Goal: Task Accomplishment & Management: Manage account settings

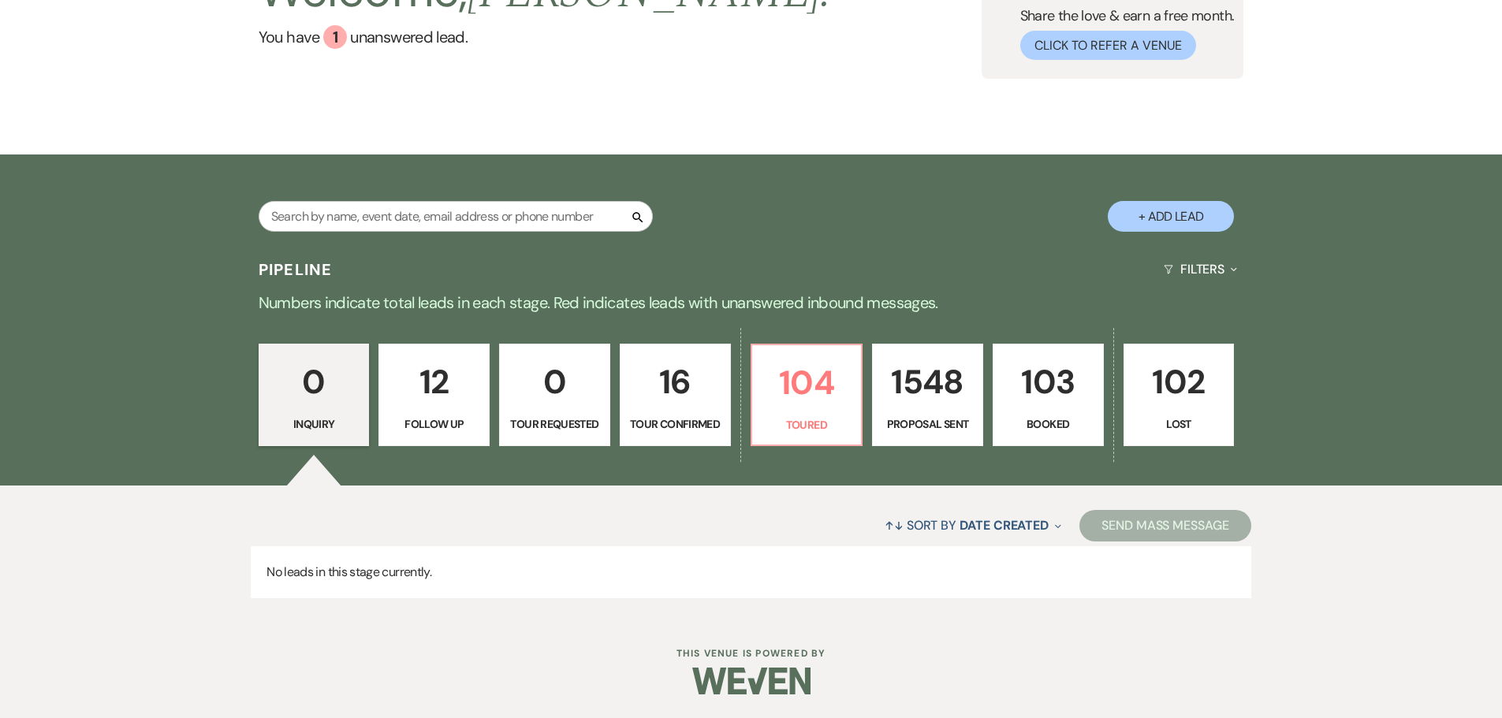
click at [1020, 395] on p "103" at bounding box center [1048, 382] width 91 height 53
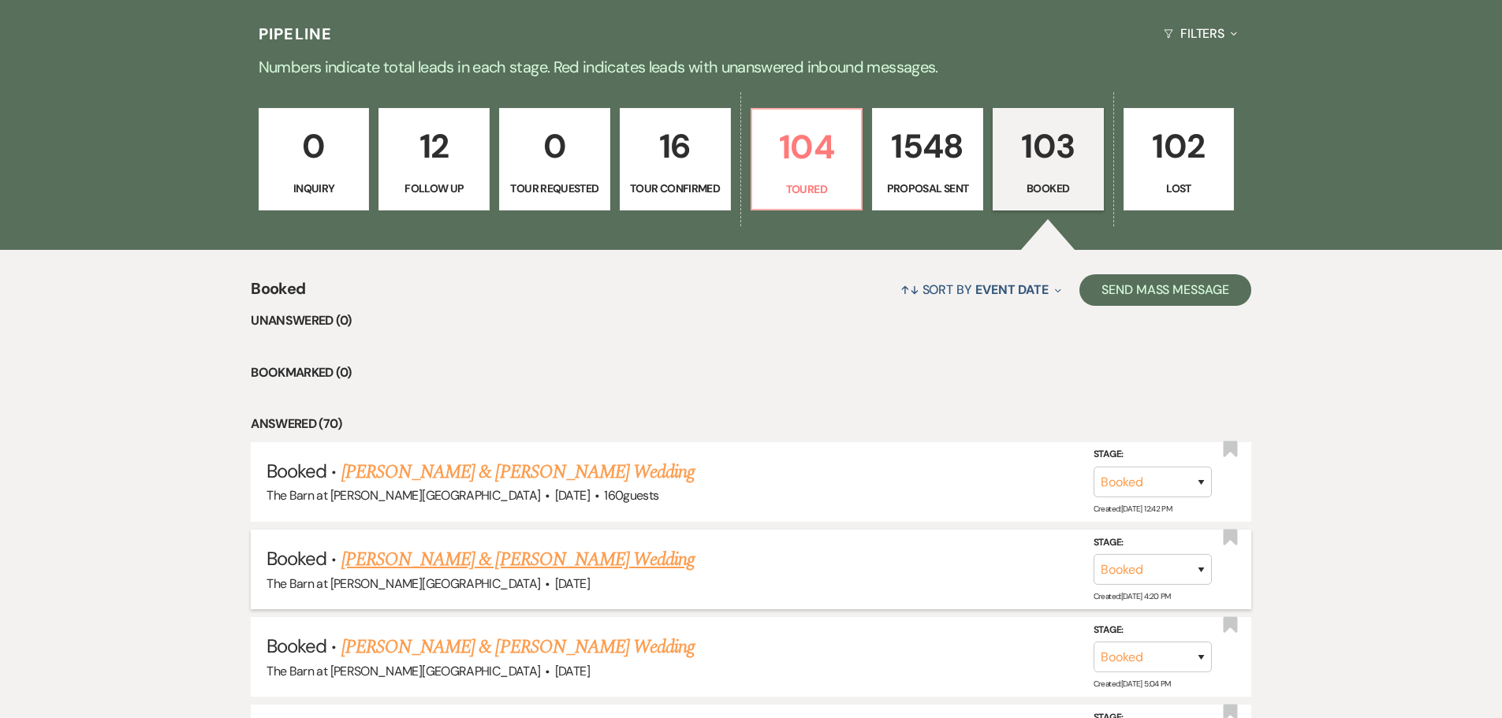
scroll to position [395, 0]
click at [538, 473] on link "[PERSON_NAME] & [PERSON_NAME] Wedding" at bounding box center [517, 471] width 353 height 28
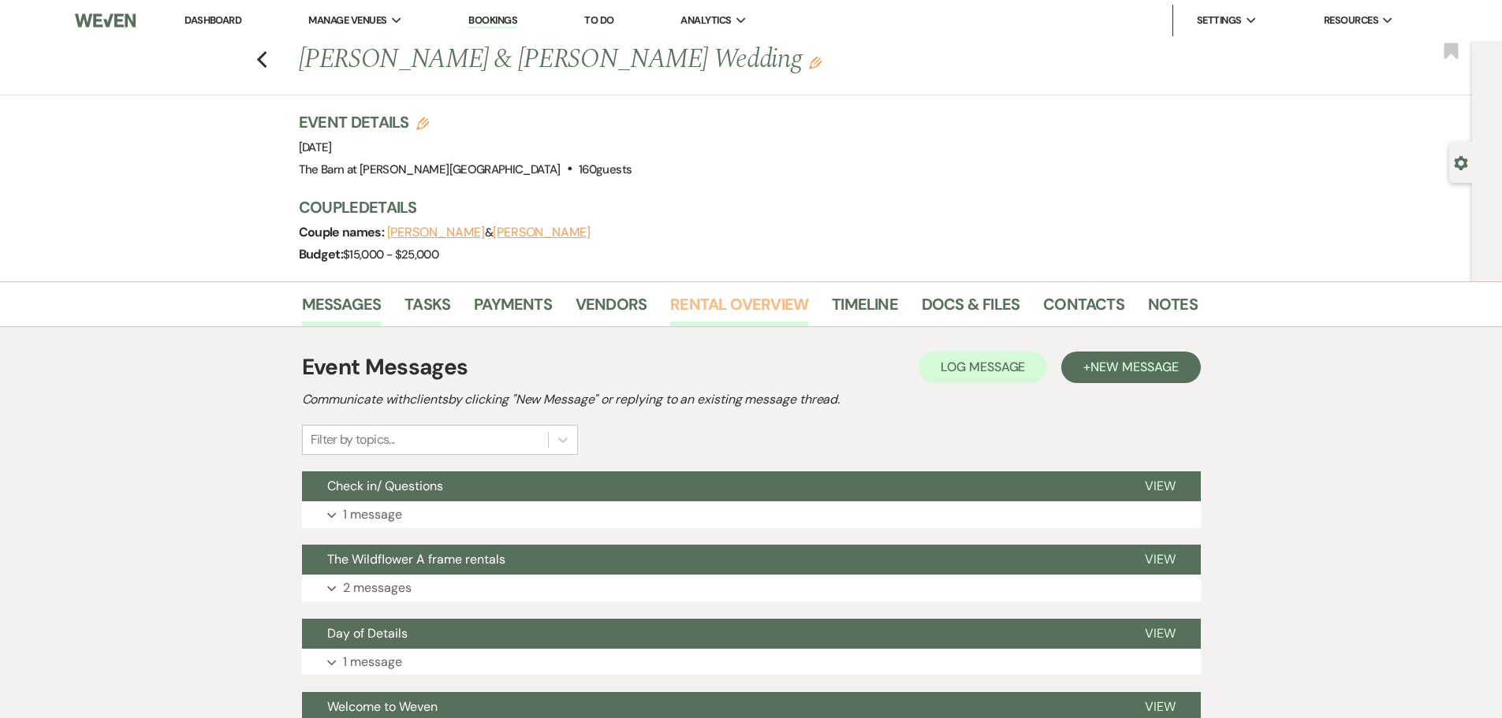
click at [714, 310] on link "Rental Overview" at bounding box center [739, 309] width 138 height 35
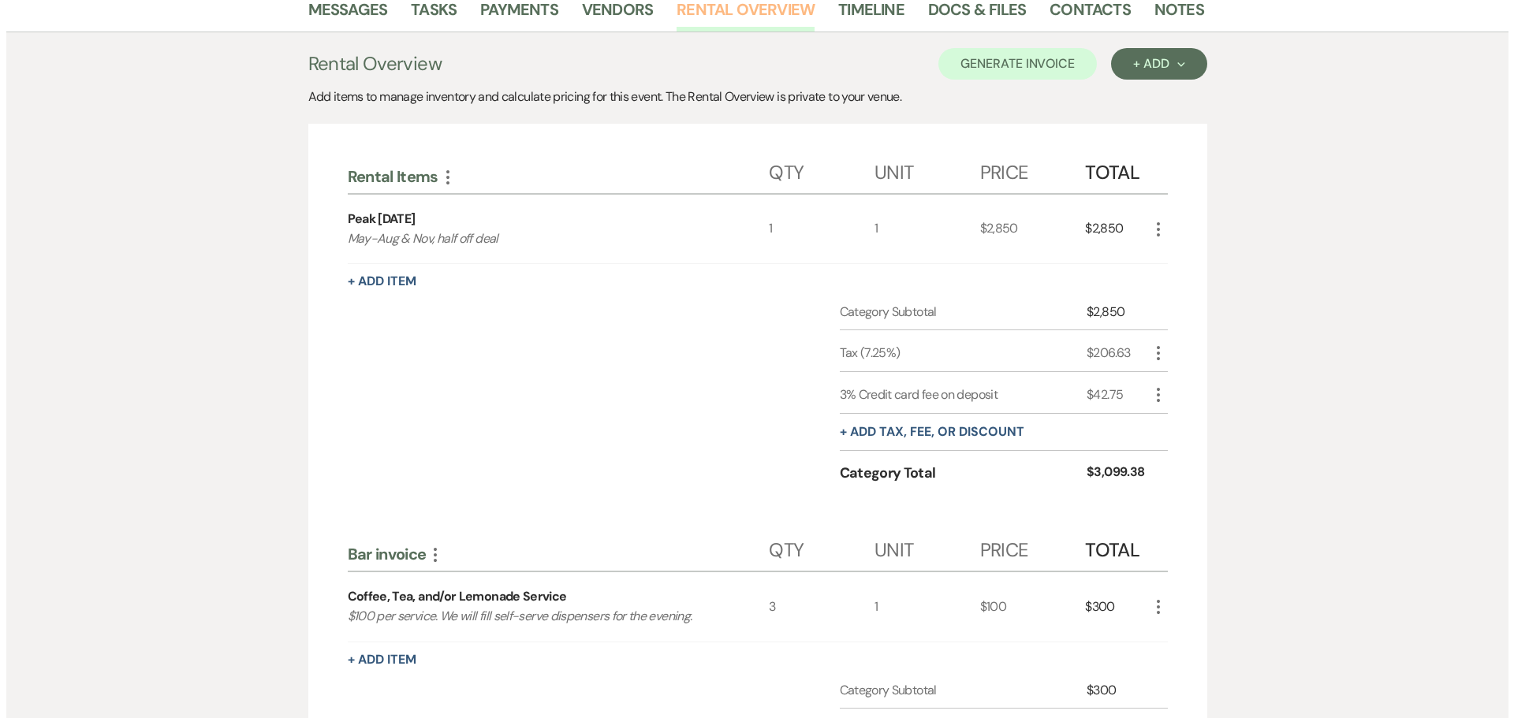
scroll to position [473, 0]
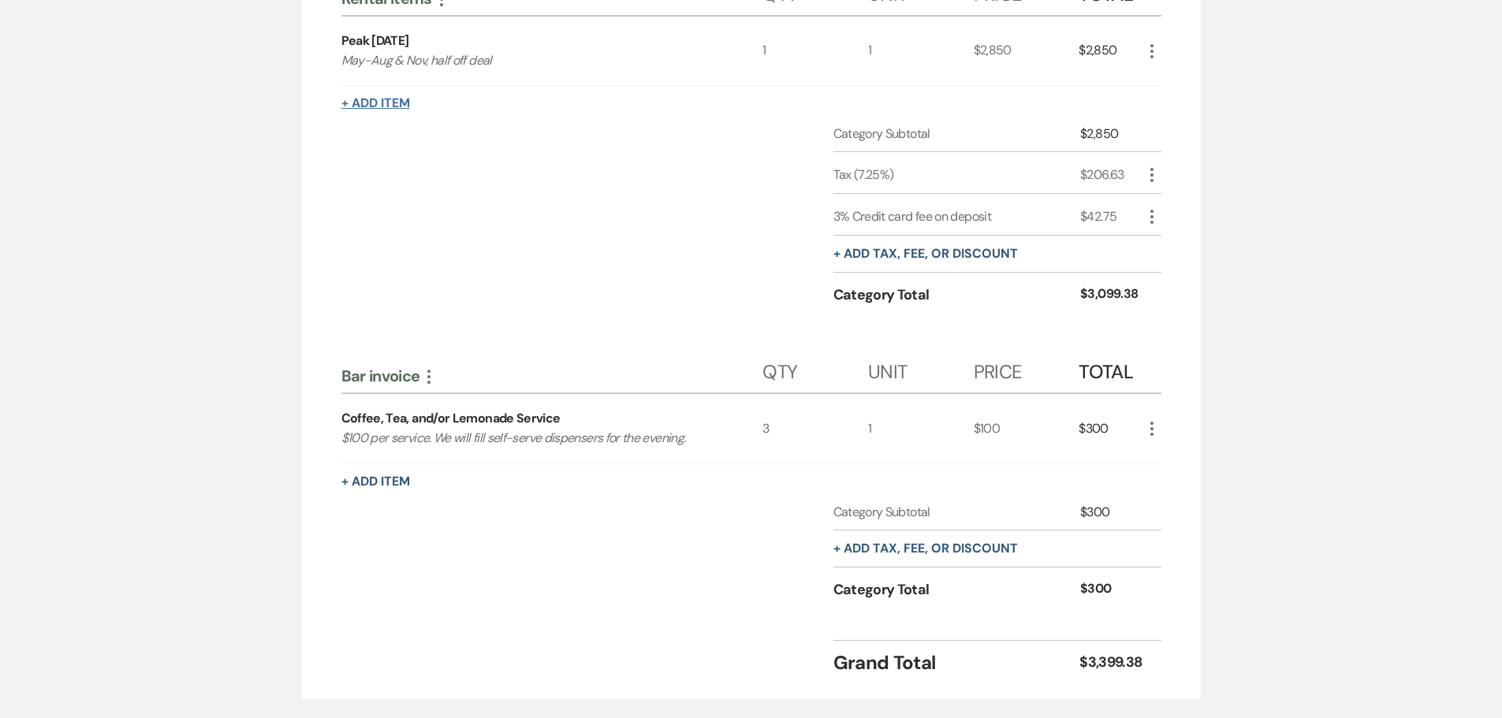
click at [382, 106] on button "+ Add Item" at bounding box center [375, 103] width 69 height 13
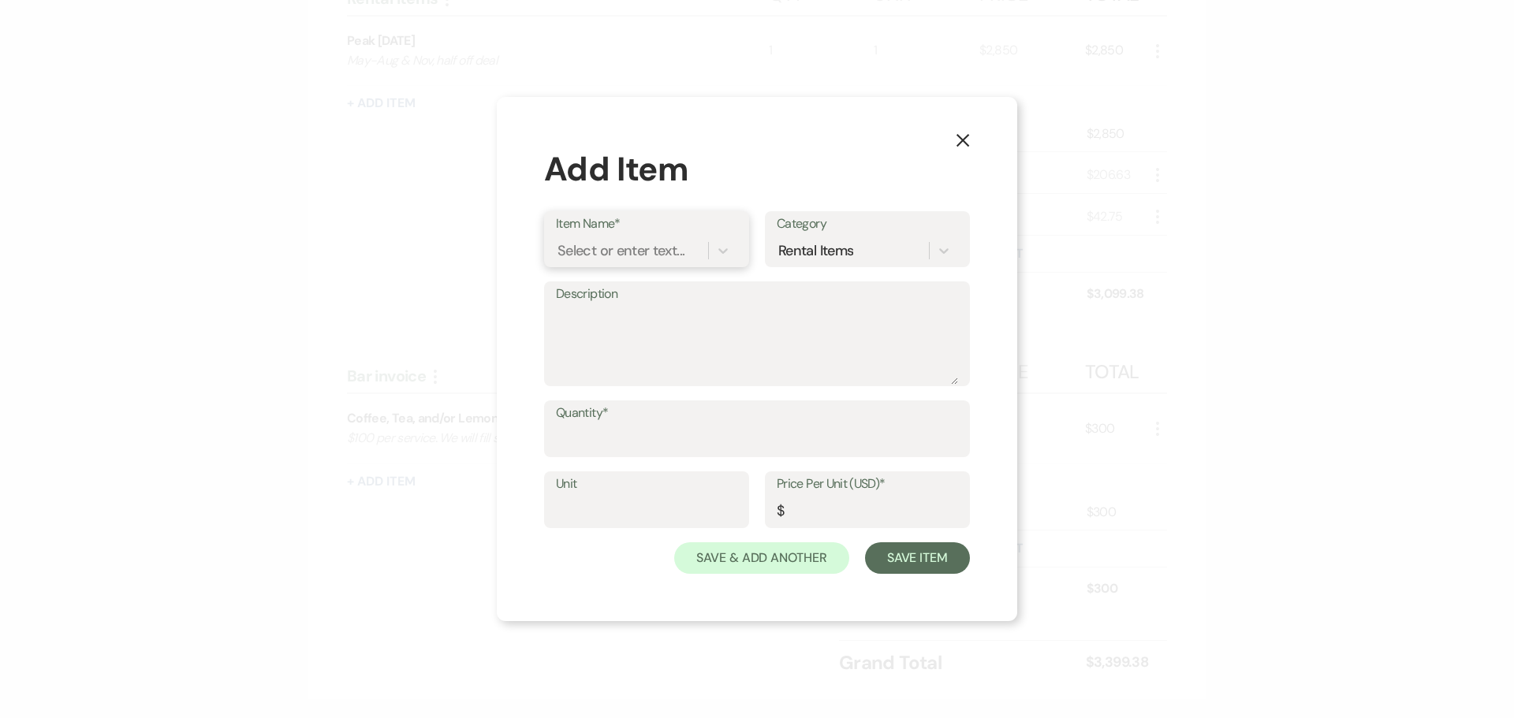
click at [671, 258] on div "Select or enter text..." at bounding box center [621, 251] width 127 height 21
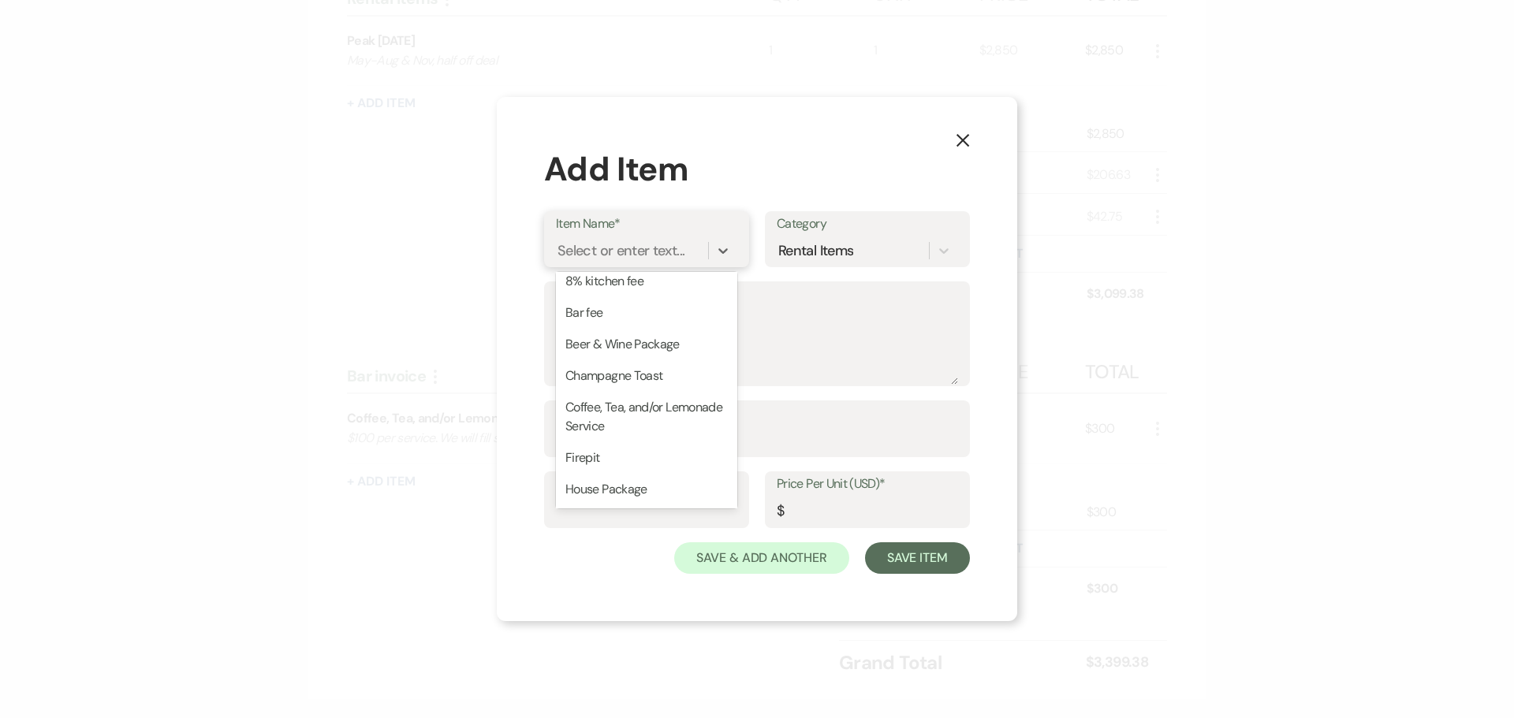
scroll to position [0, 0]
click at [614, 290] on div "8% kitchen fee" at bounding box center [646, 291] width 181 height 32
type textarea "8% of your food total before taxes and gratuities they may charge"
type input "1"
type input "0"
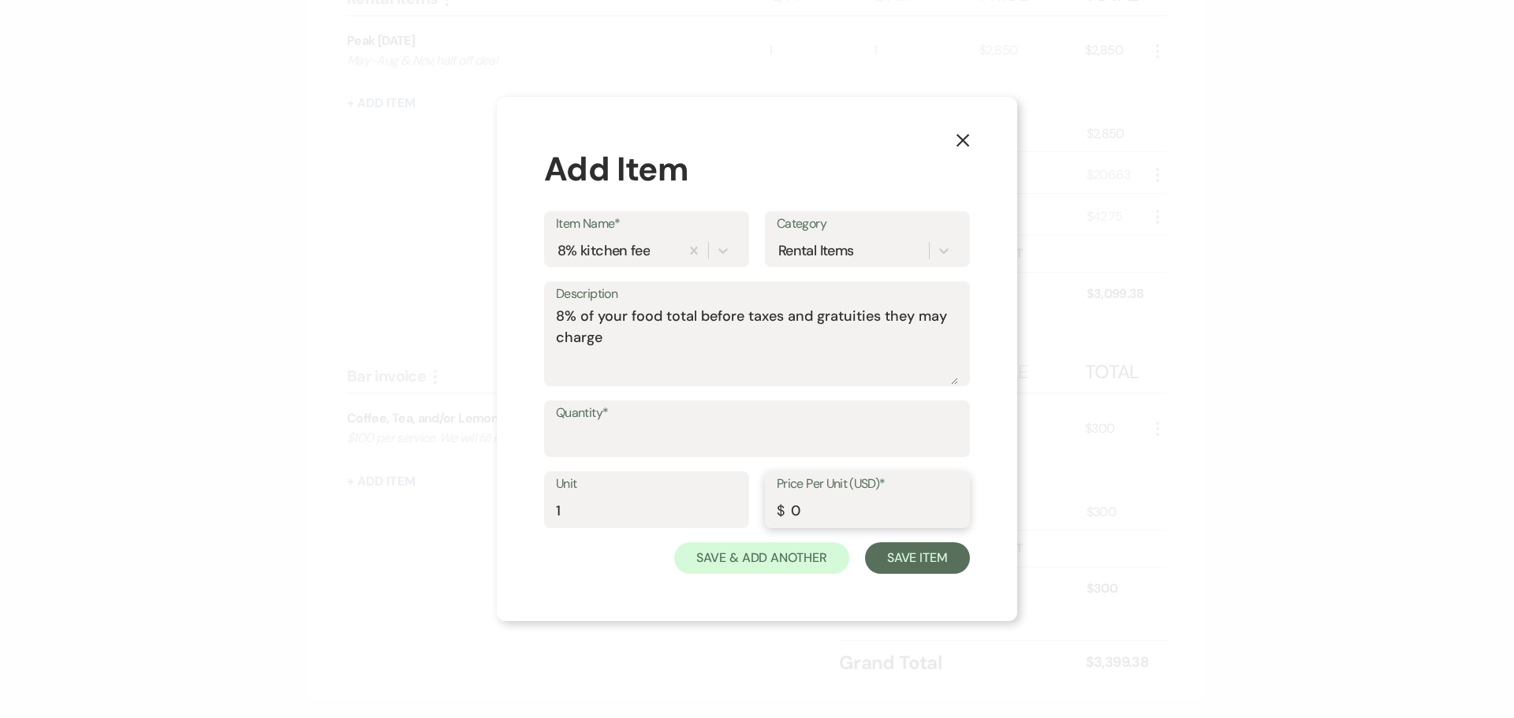
click at [833, 515] on input "0" at bounding box center [867, 511] width 181 height 31
